Goal: Information Seeking & Learning: Learn about a topic

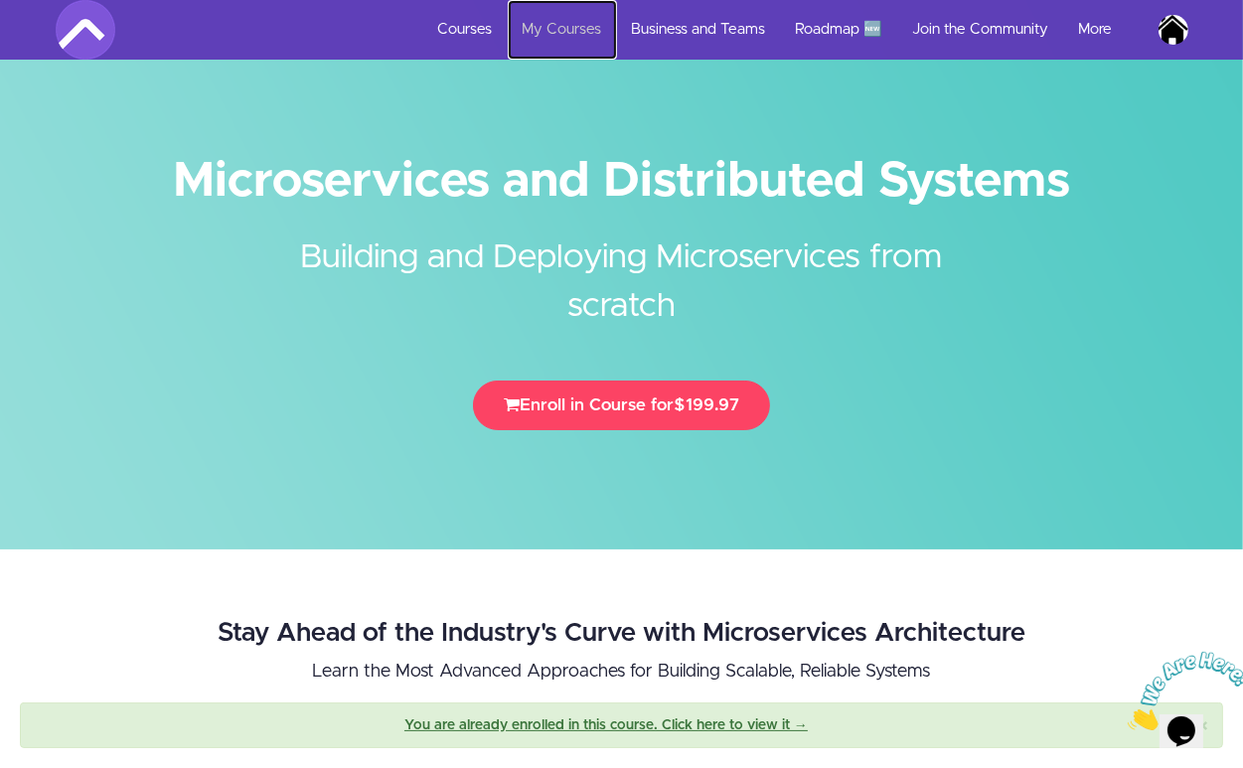
click at [576, 36] on link "My Courses" at bounding box center [562, 30] width 109 height 60
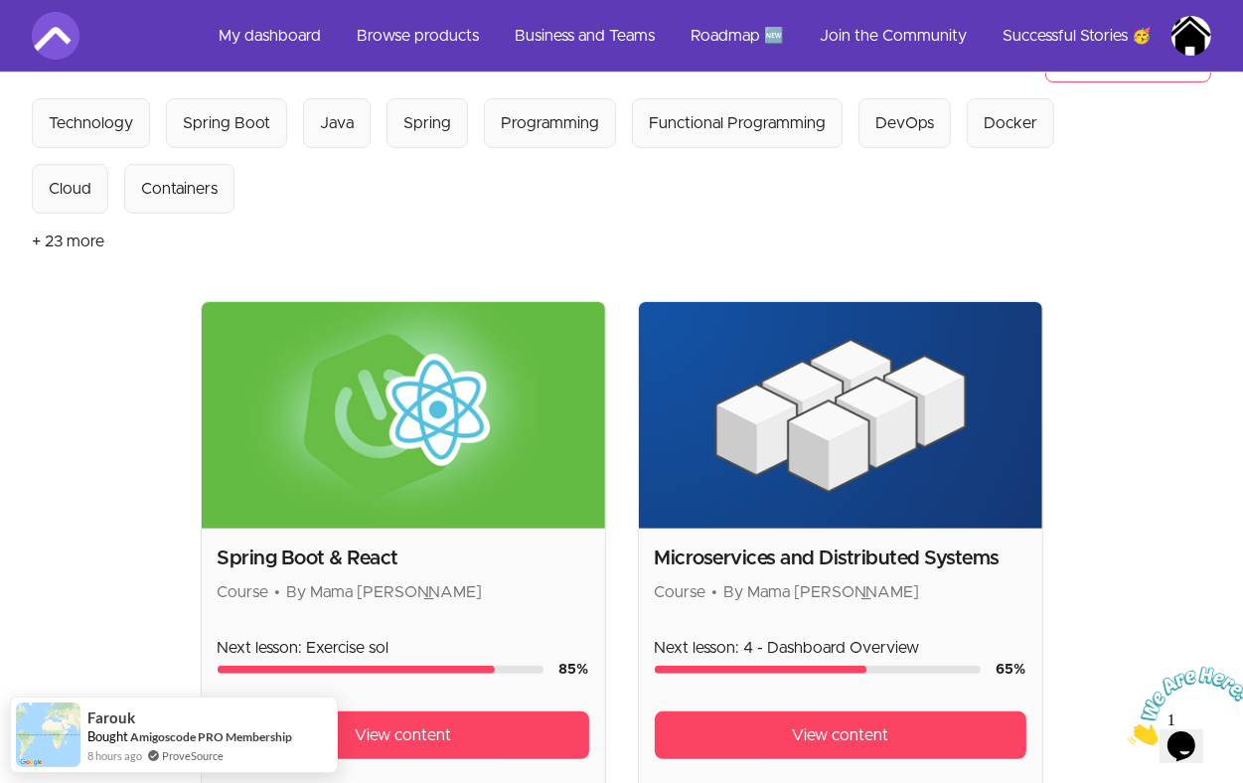
scroll to position [263, 0]
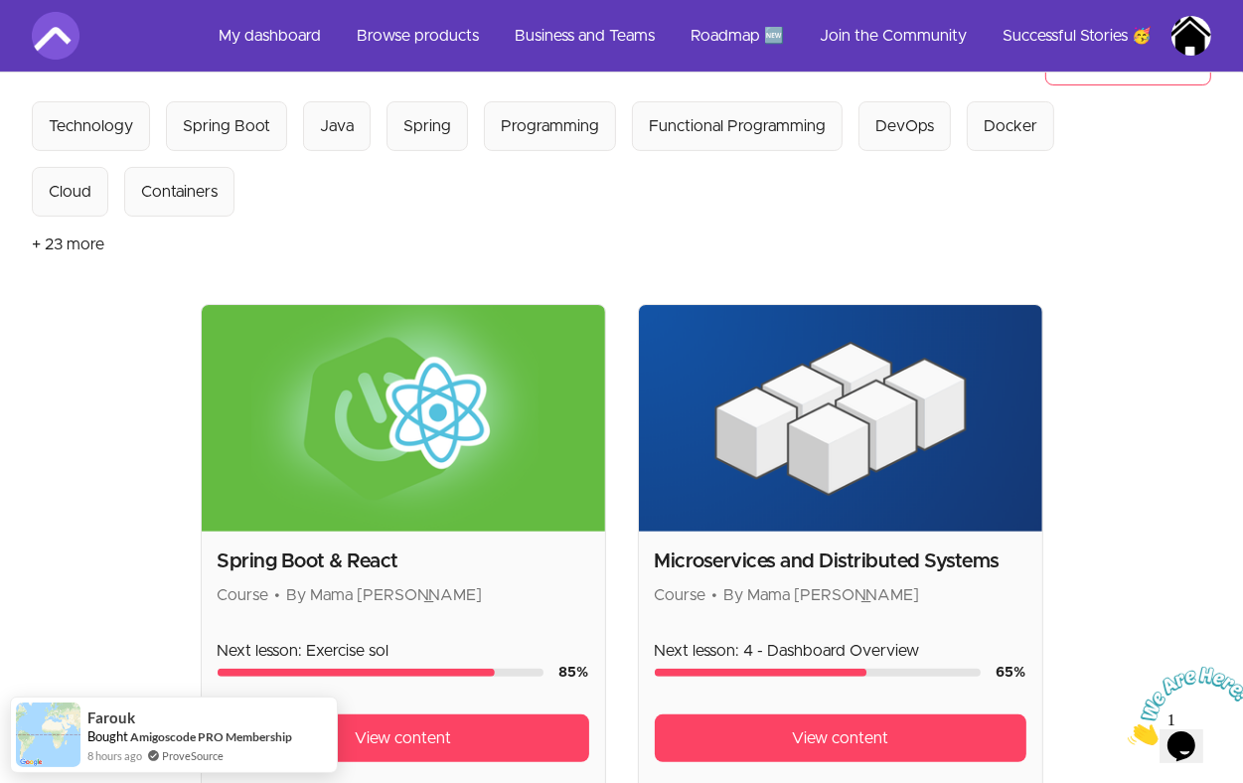
click at [881, 547] on h2 "Microservices and Distributed Systems" at bounding box center [841, 561] width 372 height 28
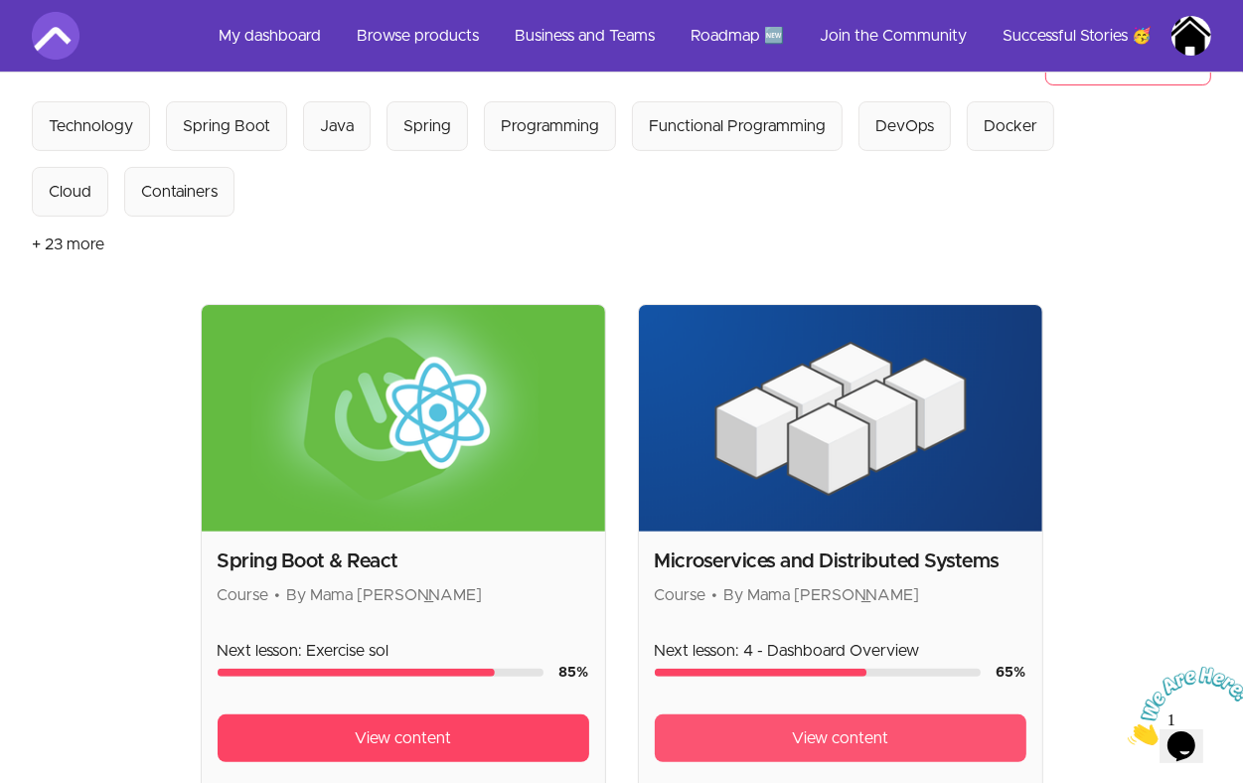
click at [858, 726] on span "View content" at bounding box center [840, 738] width 96 height 24
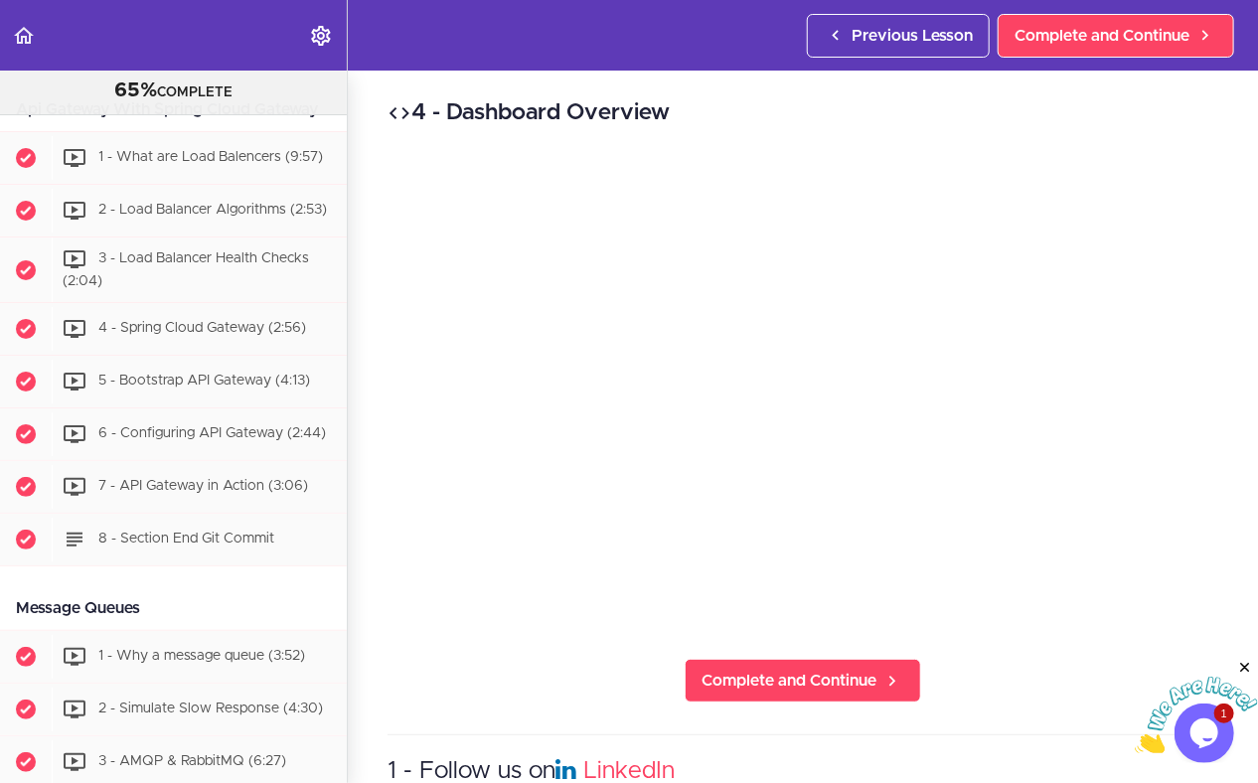
scroll to position [3211, 0]
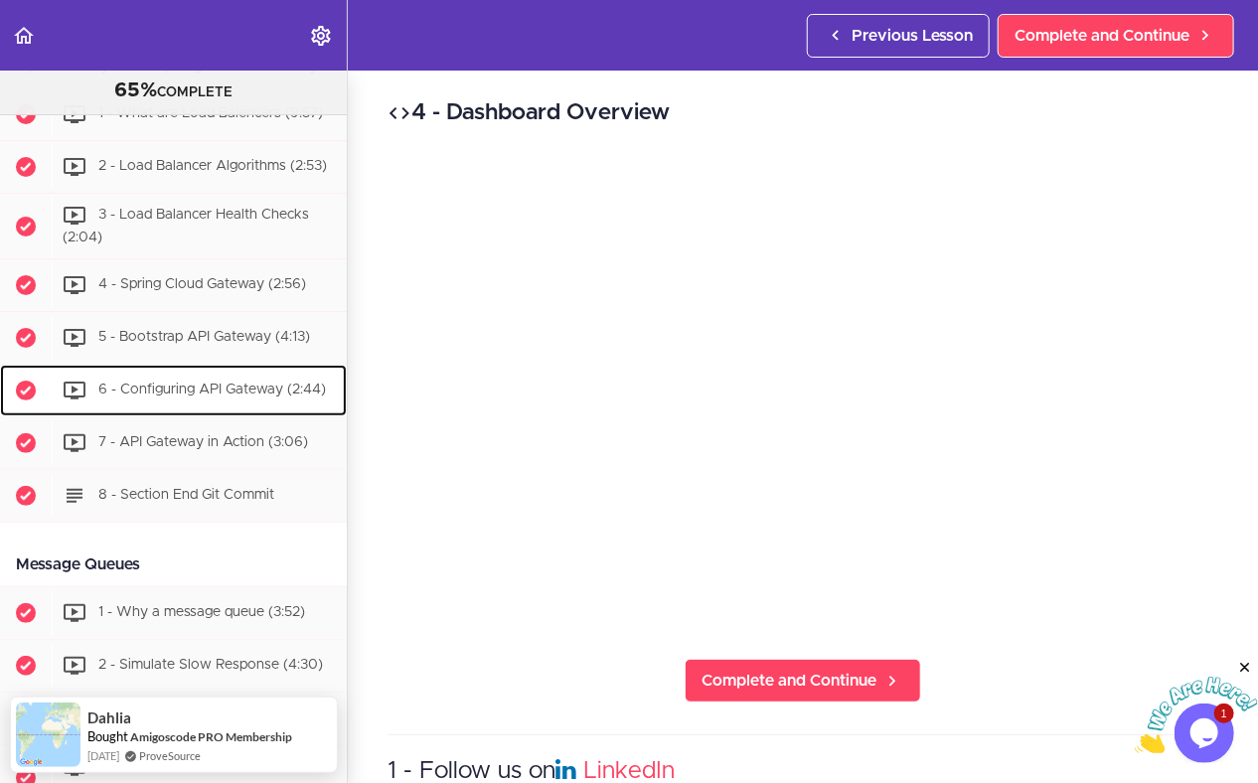
click at [222, 412] on div "6 - Configuring API Gateway (2:44)" at bounding box center [199, 391] width 295 height 44
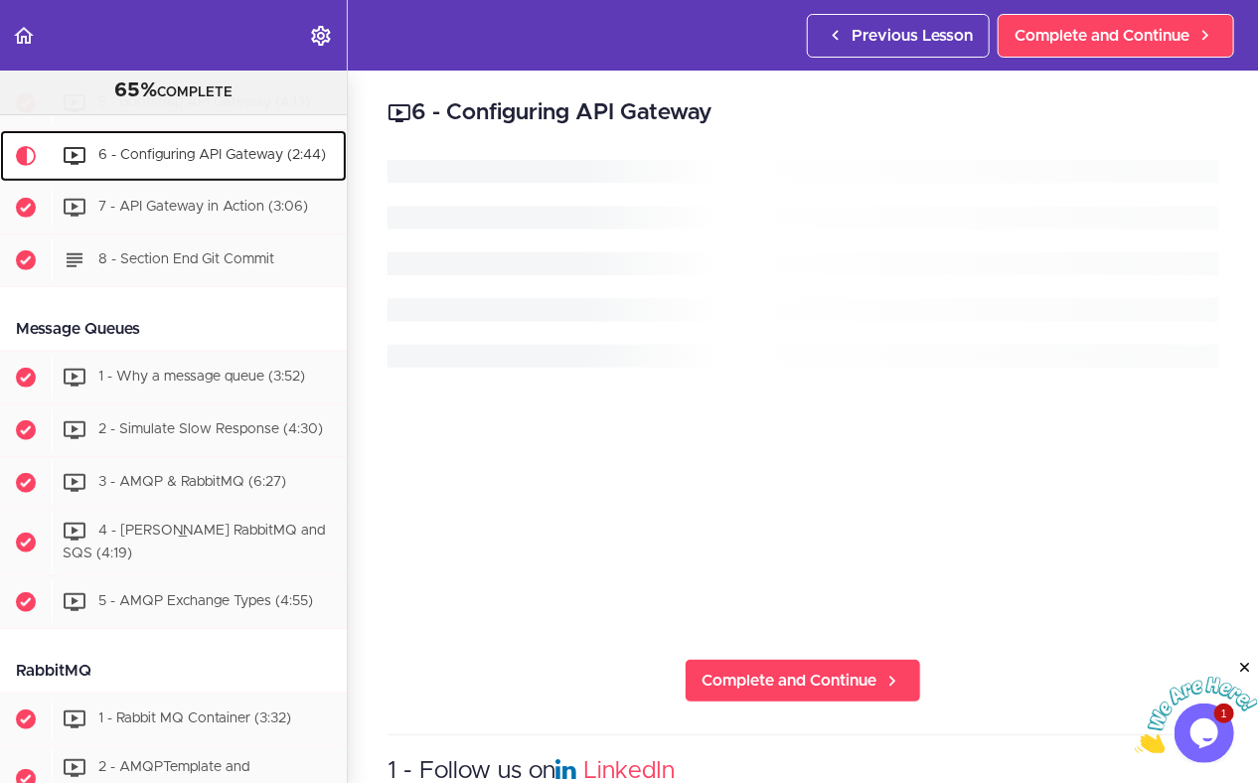
scroll to position [3454, 0]
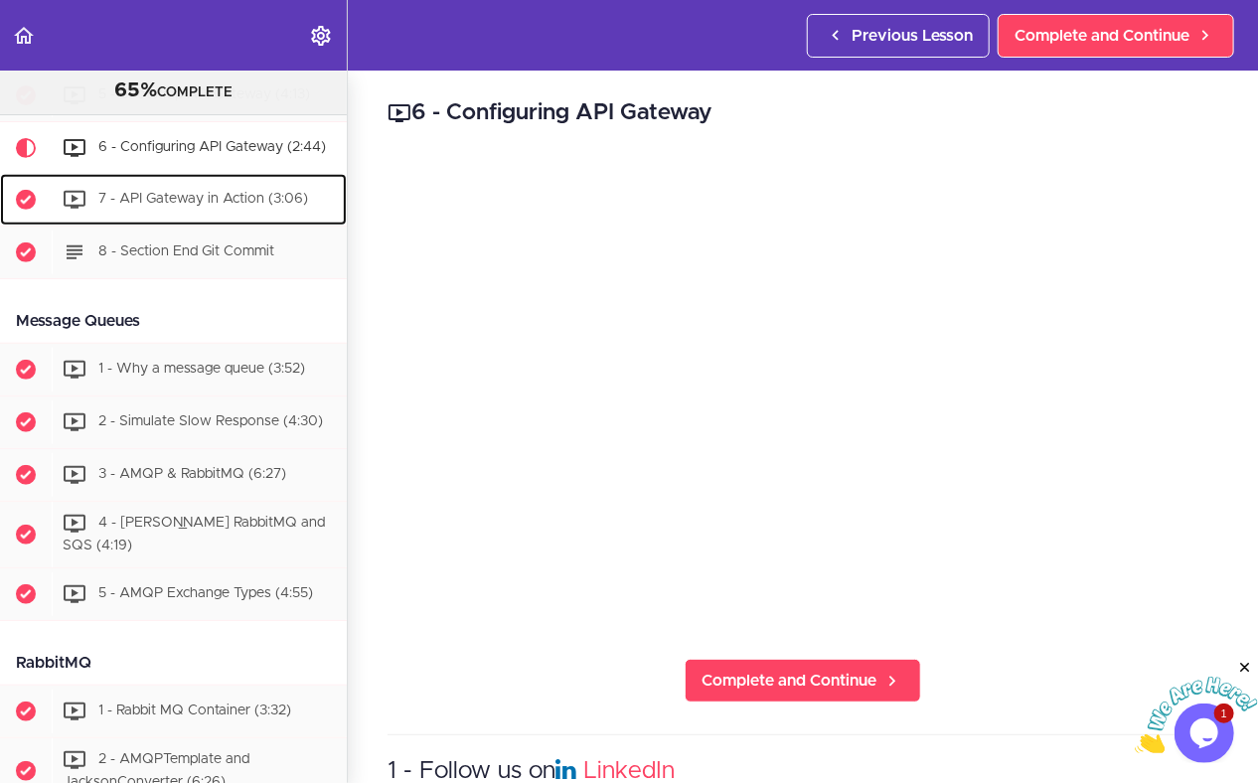
click at [229, 207] on span "7 - API Gateway in Action (3:06)" at bounding box center [203, 200] width 210 height 14
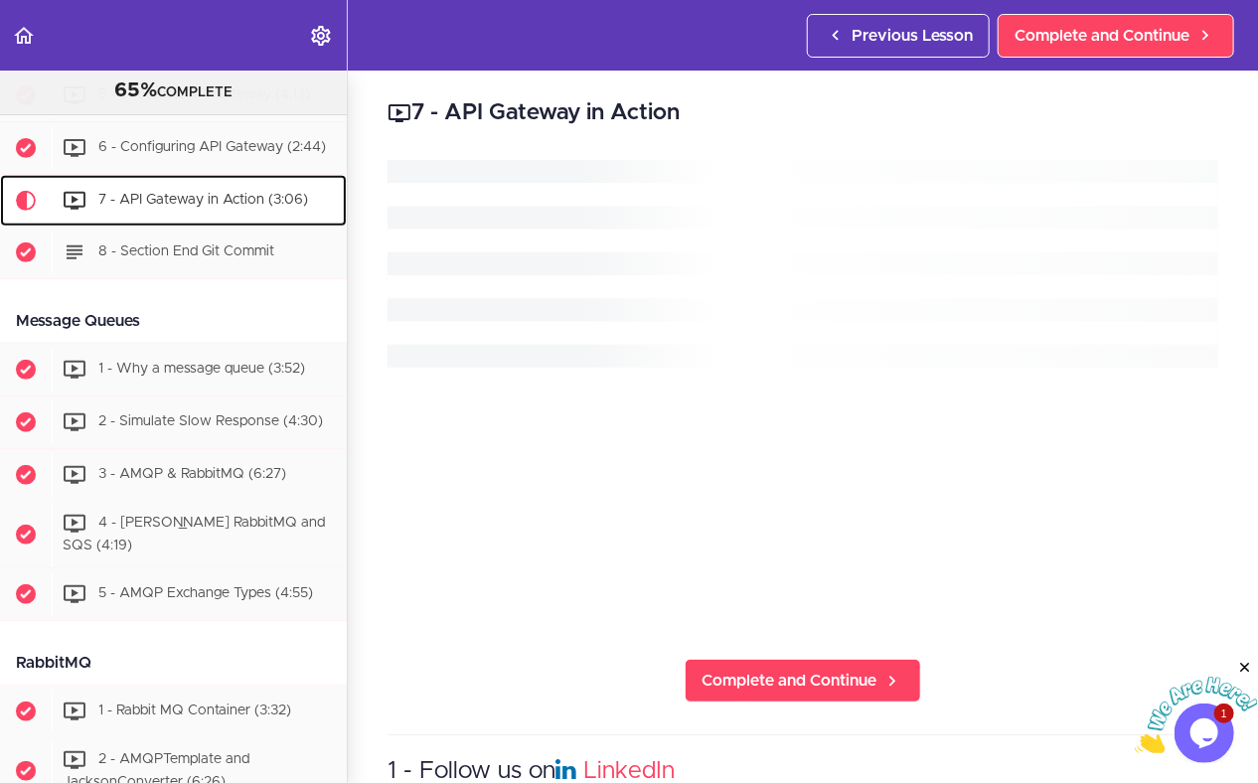
scroll to position [3520, 0]
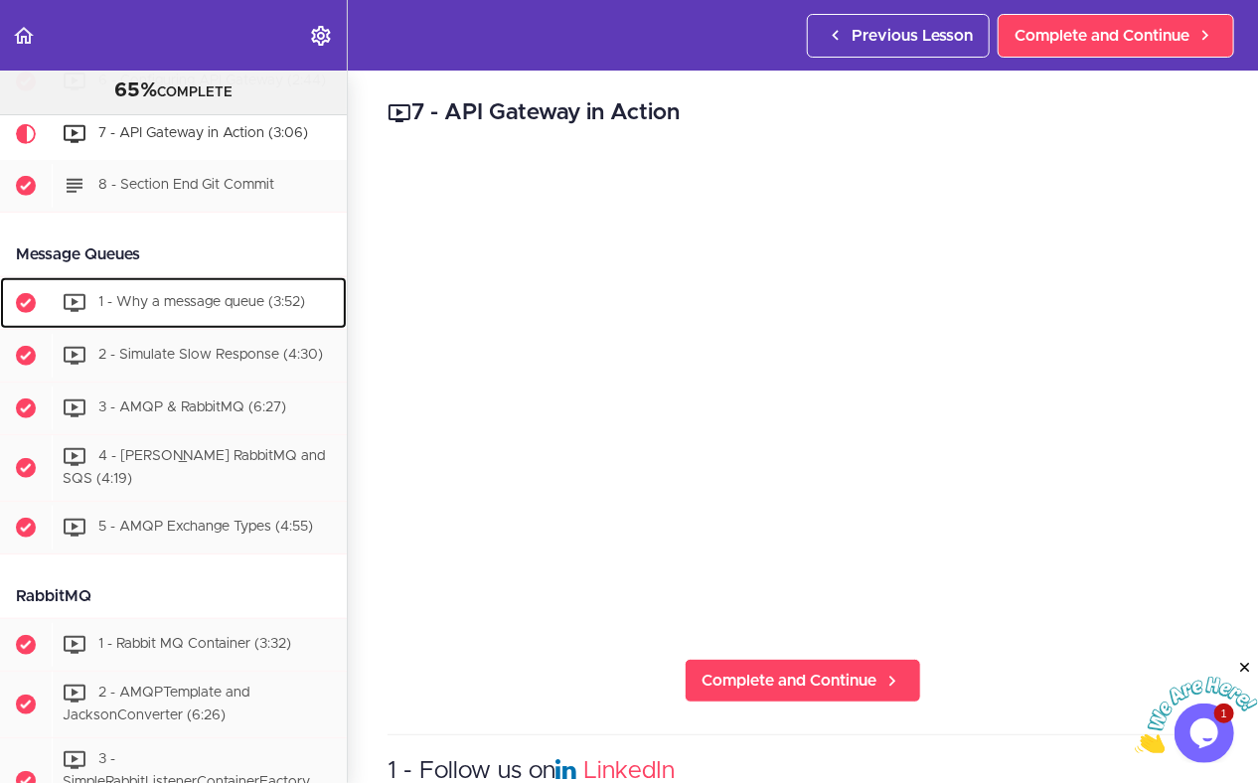
click at [197, 310] on span "1 - Why a message queue (3:52)" at bounding box center [201, 303] width 207 height 14
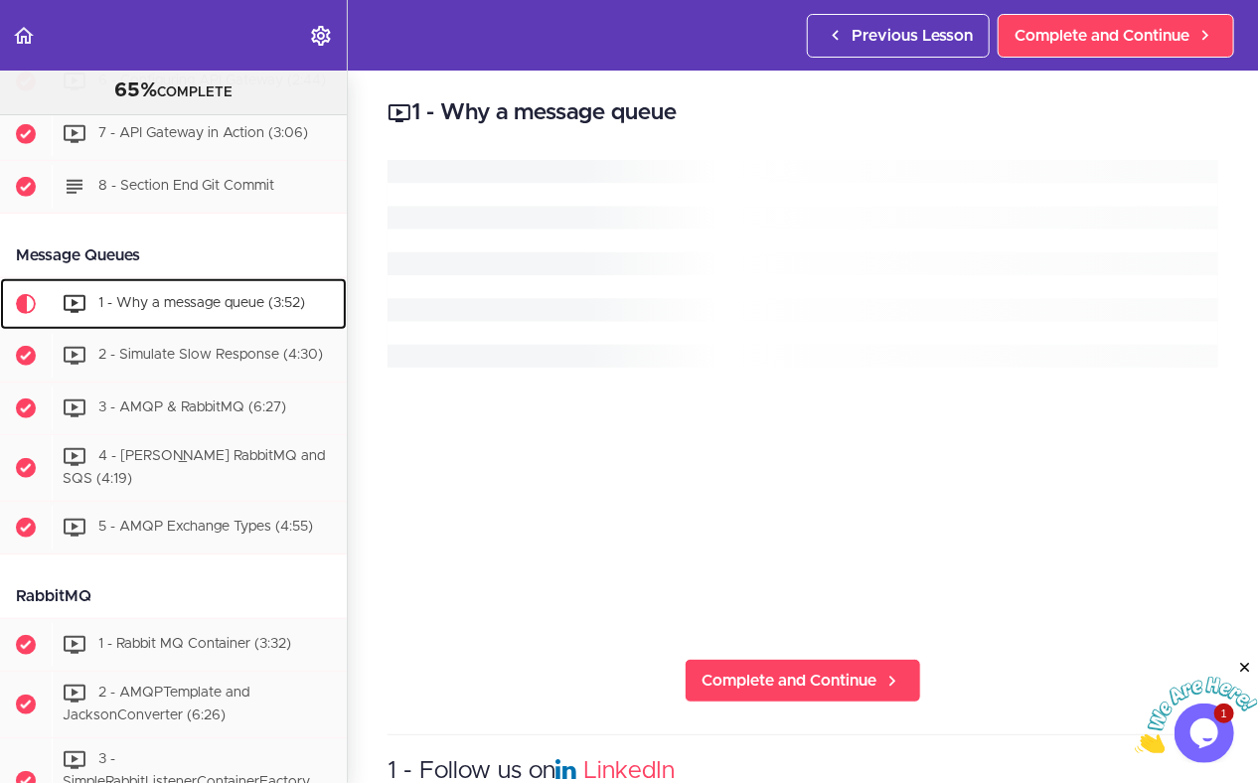
scroll to position [3688, 0]
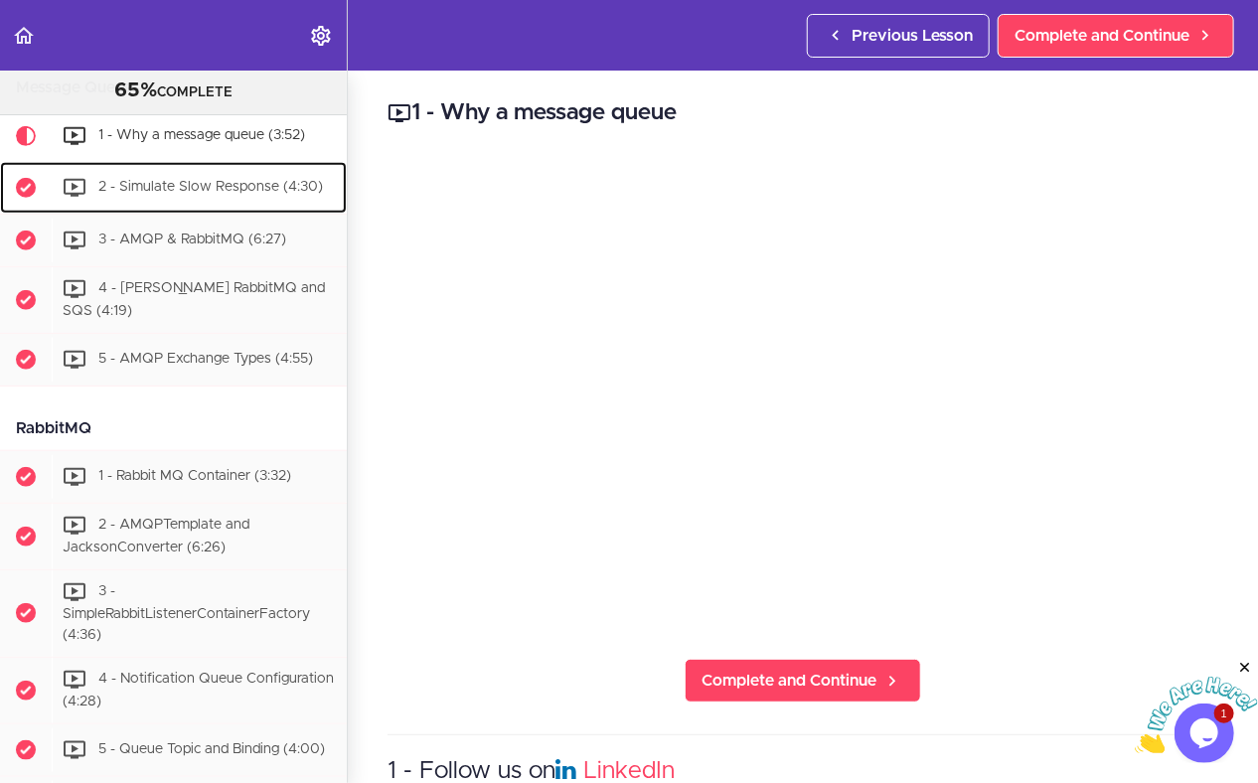
click at [262, 210] on div "2 - Simulate Slow Response (4:30)" at bounding box center [199, 188] width 295 height 44
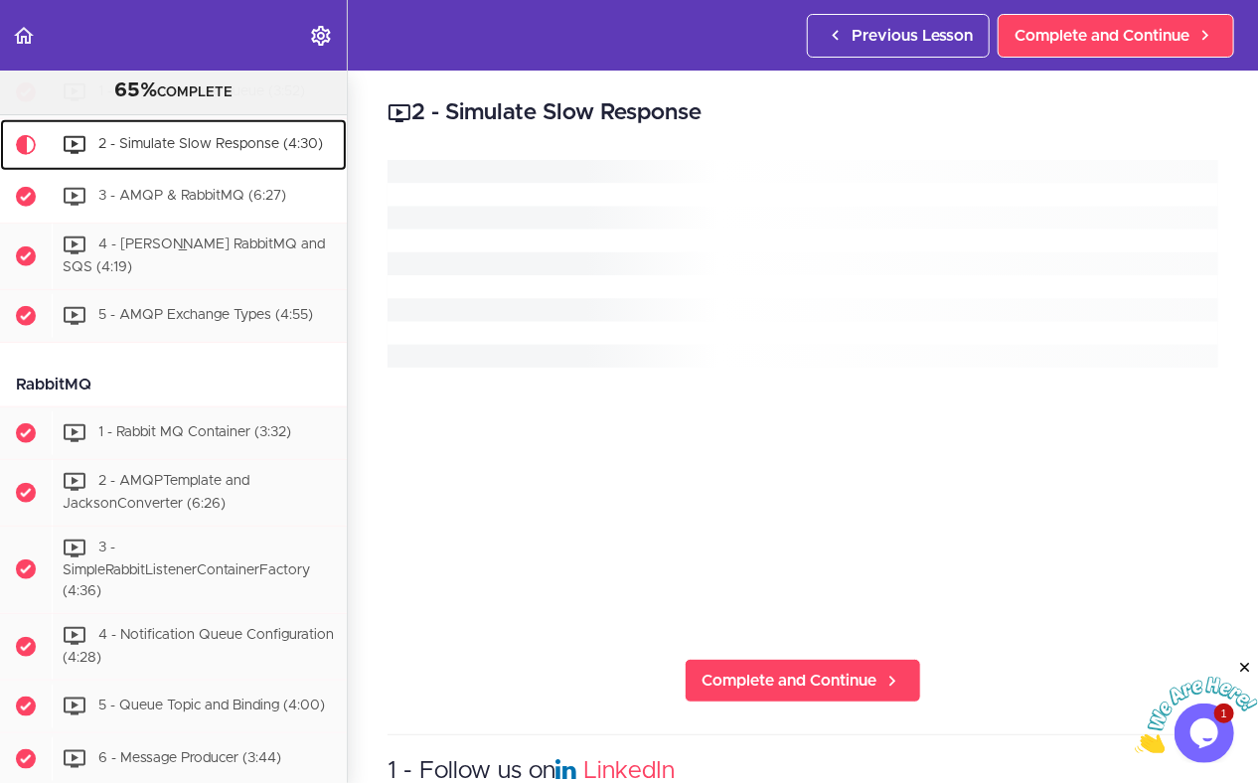
scroll to position [3742, 0]
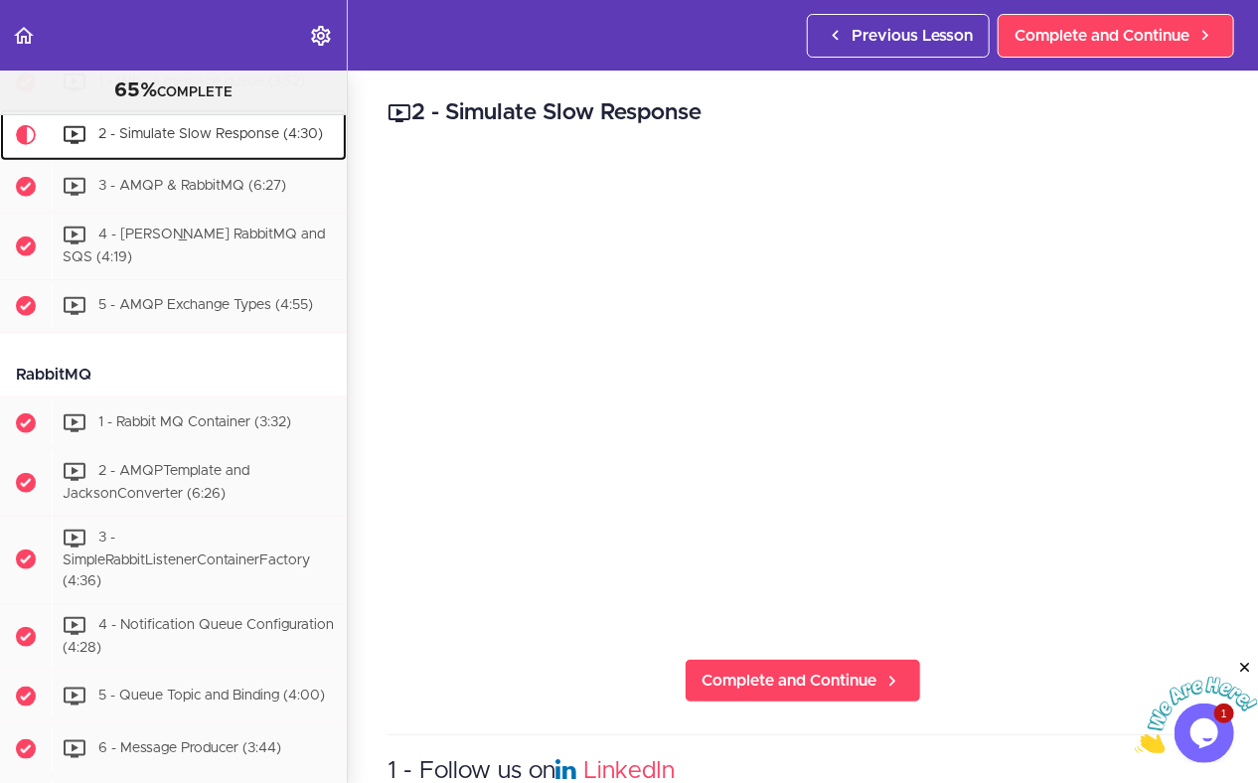
drag, startPoint x: 219, startPoint y: 174, endPoint x: 150, endPoint y: 161, distance: 69.8
click at [150, 157] on div "2 - Simulate Slow Response (4:30)" at bounding box center [199, 135] width 295 height 44
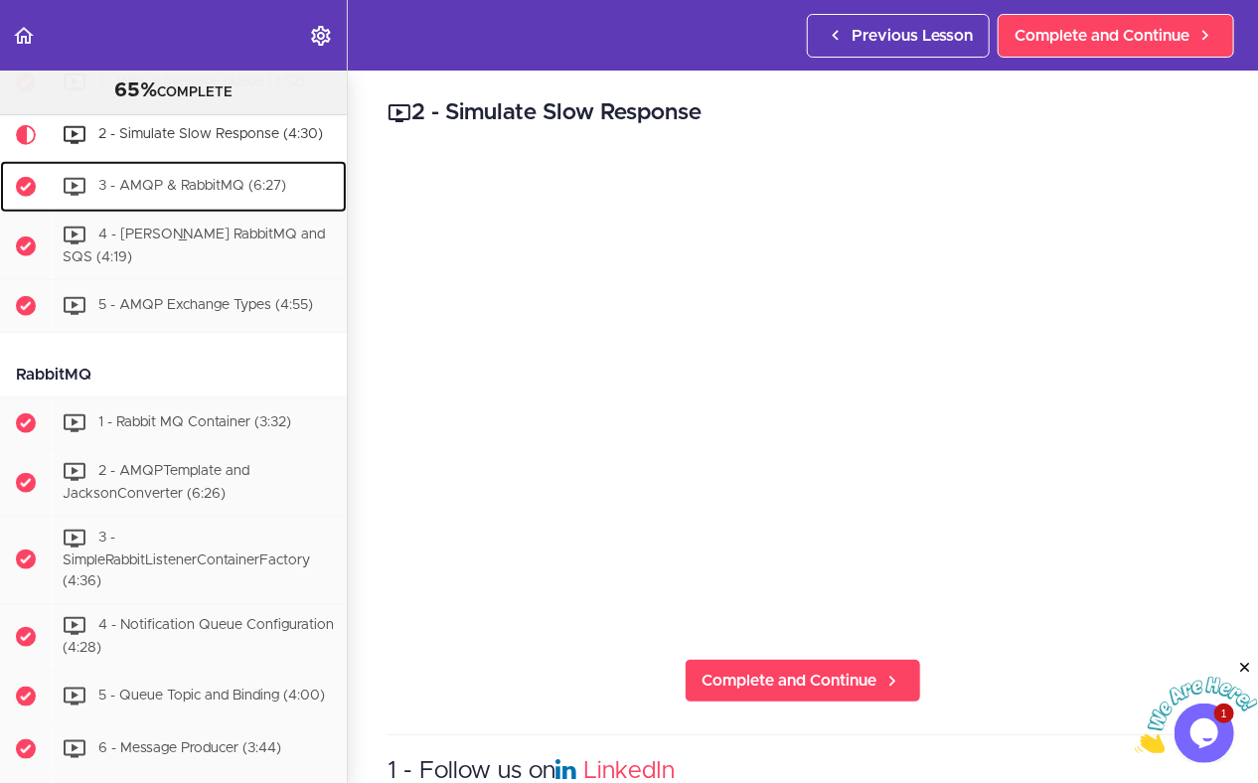
click at [237, 209] on div "3 - AMQP & RabbitMQ (6:27)" at bounding box center [199, 187] width 295 height 44
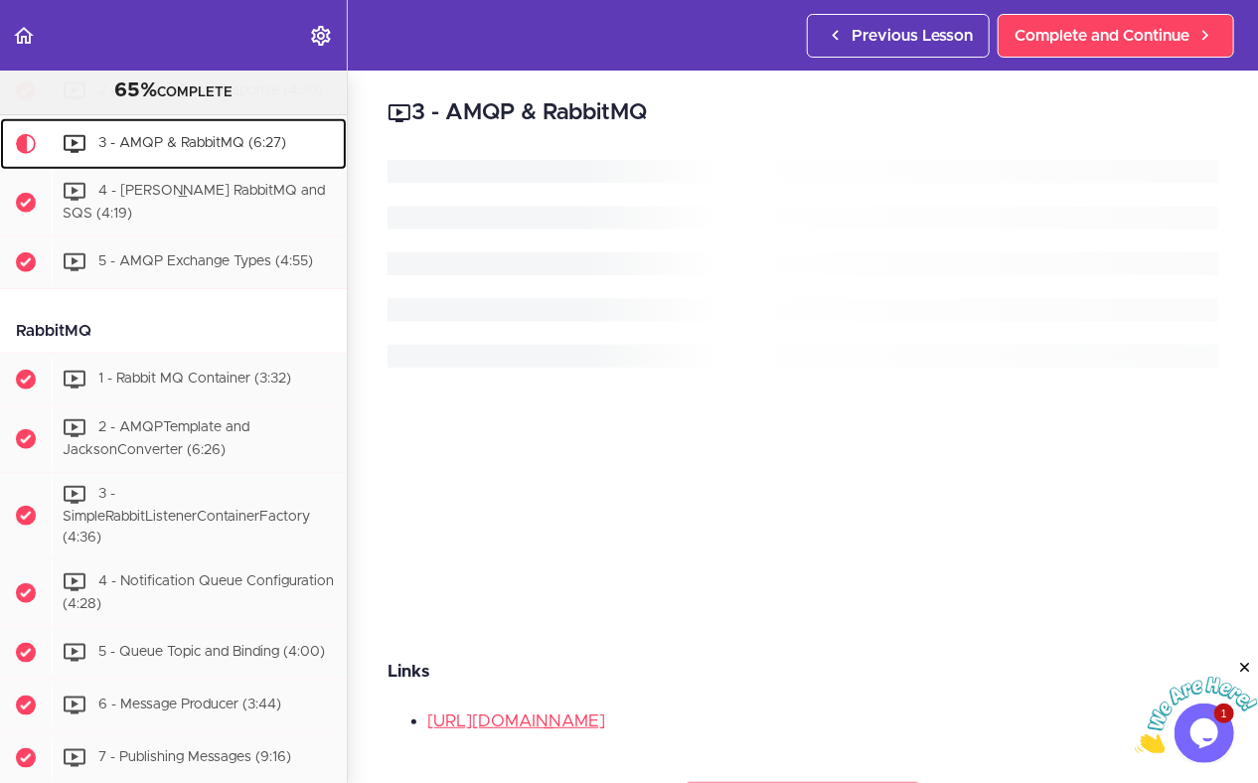
scroll to position [3794, 0]
